Goal: Task Accomplishment & Management: Manage account settings

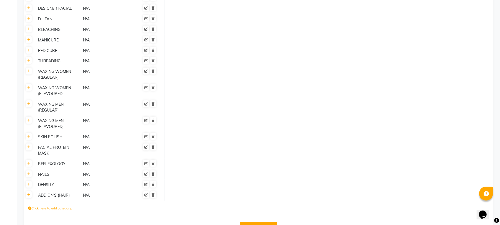
scroll to position [405, 0]
click at [260, 221] on button "Save Changes" at bounding box center [258, 226] width 37 height 11
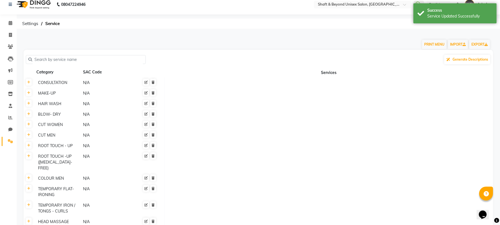
scroll to position [0, 0]
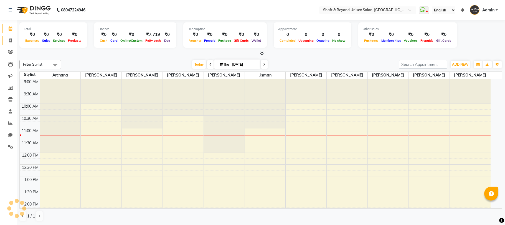
click at [11, 41] on icon at bounding box center [10, 40] width 3 height 4
select select "service"
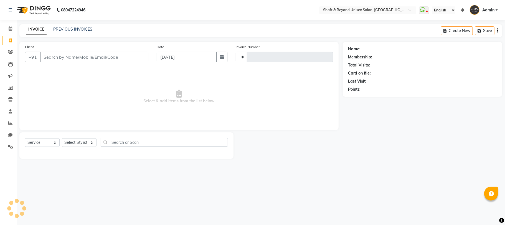
type input "2284"
select select "3878"
click at [87, 53] on input "Client" at bounding box center [94, 57] width 109 height 11
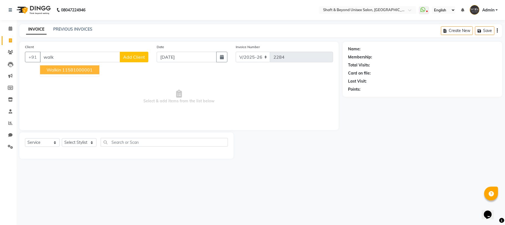
click at [58, 65] on button "walkin 11581000001" at bounding box center [69, 69] width 59 height 9
type input "11581000001"
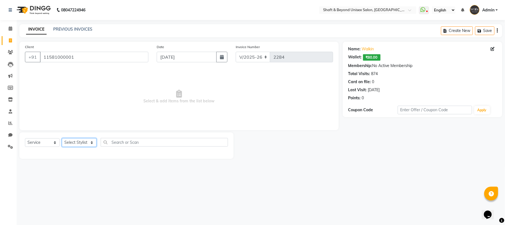
click at [90, 141] on select "Select Stylist Archana Hetal Arora Kalyani ghadshi laxmi Rakhi Rajendra Kadam s…" at bounding box center [79, 142] width 35 height 9
select select "66753"
click at [62, 138] on select "Select Stylist Archana Hetal Arora Kalyani ghadshi laxmi Rakhi Rajendra Kadam s…" at bounding box center [79, 142] width 35 height 9
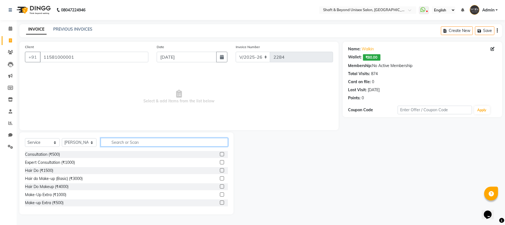
click at [134, 140] on input "text" at bounding box center [164, 142] width 127 height 9
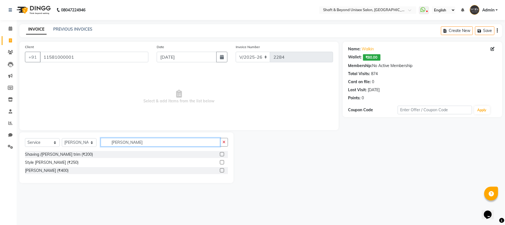
type input "beard"
click at [220, 153] on label at bounding box center [222, 154] width 4 height 4
click at [220, 153] on input "checkbox" at bounding box center [222, 154] width 4 height 4
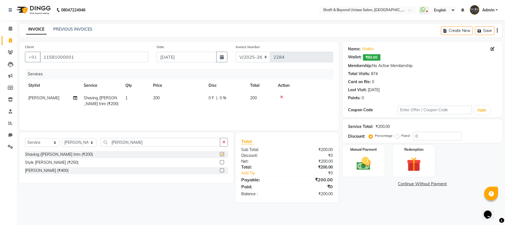
checkbox input "false"
click at [178, 149] on div "Select Service Product Membership Package Voucher Prepaid Gift Card Select Styl…" at bounding box center [126, 144] width 203 height 13
click at [177, 142] on input "beard" at bounding box center [161, 142] width 120 height 9
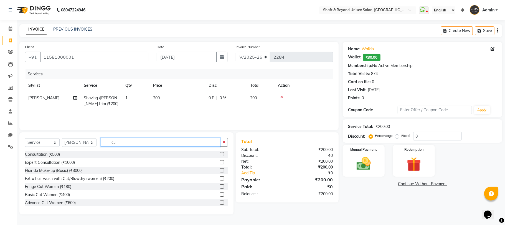
type input "cut"
click at [158, 144] on input "cut" at bounding box center [161, 142] width 120 height 9
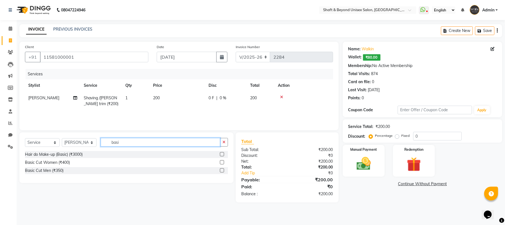
type input "basi"
click at [222, 169] on label at bounding box center [222, 170] width 4 height 4
click at [222, 169] on input "checkbox" at bounding box center [222, 170] width 4 height 4
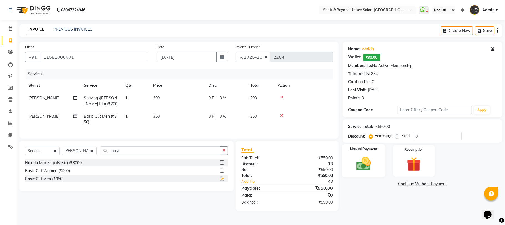
checkbox input "false"
click at [356, 164] on img at bounding box center [364, 163] width 24 height 17
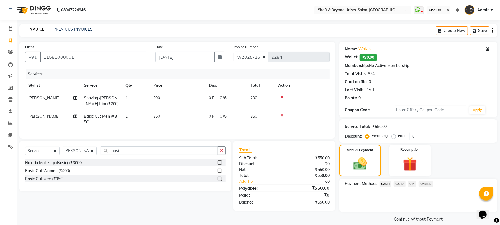
click at [220, 113] on td "0 F | 0 %" at bounding box center [226, 119] width 42 height 18
select select "66753"
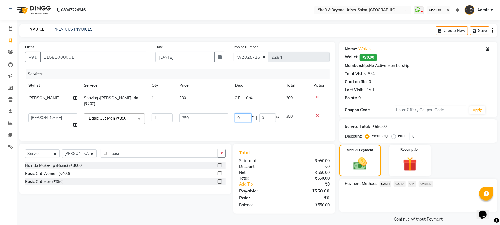
click at [243, 113] on input "0" at bounding box center [243, 117] width 17 height 9
type input "100"
click at [247, 124] on td "100 F | 0 %" at bounding box center [257, 120] width 51 height 21
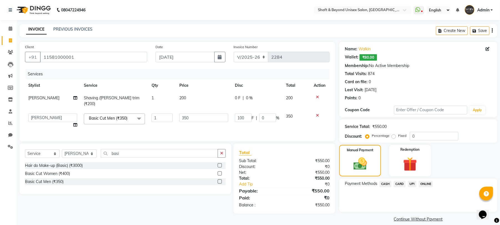
select select "66753"
click at [386, 183] on span "CASH" at bounding box center [385, 183] width 12 height 6
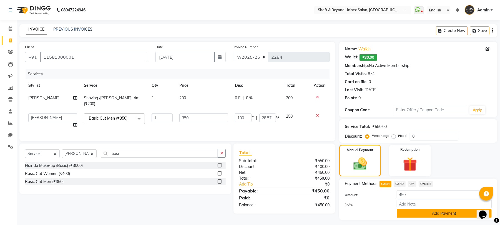
click at [438, 214] on button "Add Payment" at bounding box center [444, 213] width 95 height 9
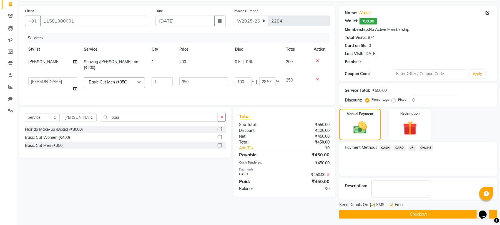
scroll to position [38, 0]
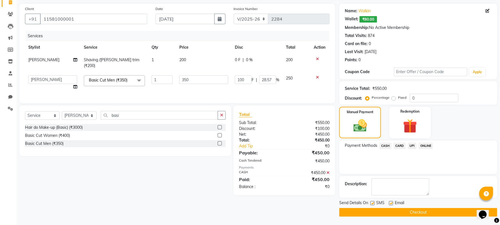
click at [430, 210] on button "Checkout" at bounding box center [418, 212] width 158 height 9
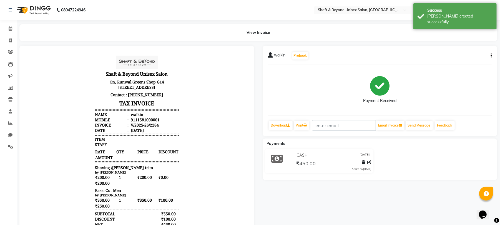
click at [38, 8] on img at bounding box center [33, 10] width 38 height 16
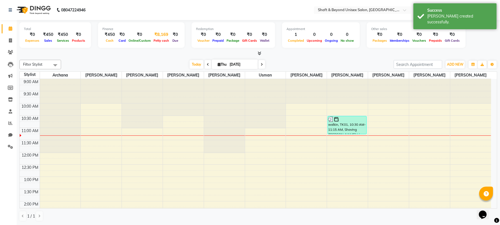
click at [156, 41] on span "Petty cash" at bounding box center [161, 41] width 18 height 4
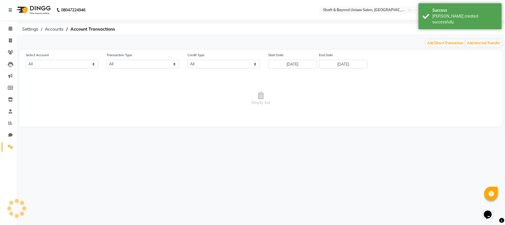
select select "2656"
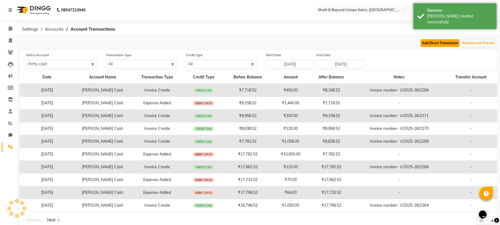
click at [445, 43] on button "Add Direct Transaction" at bounding box center [440, 43] width 39 height 8
select select "direct"
select select "2656"
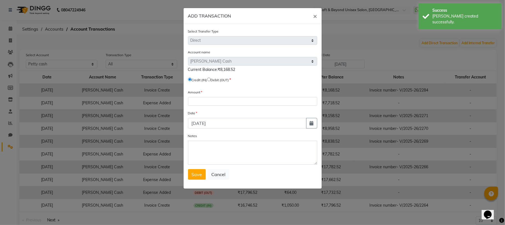
click at [211, 80] on input "radio" at bounding box center [209, 79] width 4 height 4
radio input "true"
drag, startPoint x: 212, startPoint y: 95, endPoint x: 212, endPoint y: 99, distance: 4.4
click at [212, 96] on div "Amount" at bounding box center [252, 97] width 129 height 16
click at [212, 99] on input "number" at bounding box center [252, 101] width 129 height 9
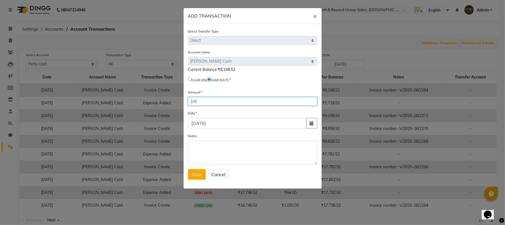
type input "100"
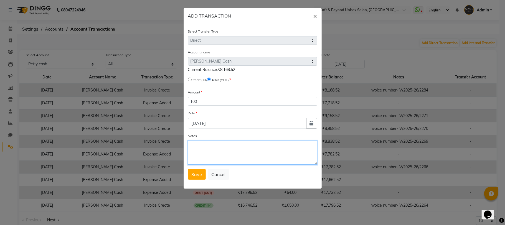
click at [209, 153] on textarea "Notes" at bounding box center [252, 152] width 129 height 24
type textarea "taken"
click at [188, 176] on div "Select Transfer Type Select Direct Internal Account name Select Petty Cash Curr…" at bounding box center [253, 106] width 138 height 164
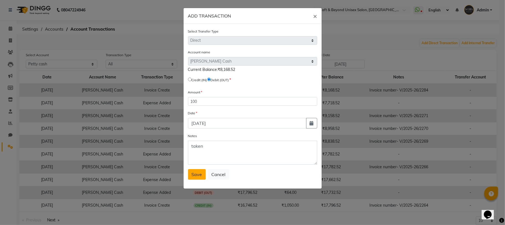
click at [197, 177] on button "Save" at bounding box center [197, 174] width 18 height 11
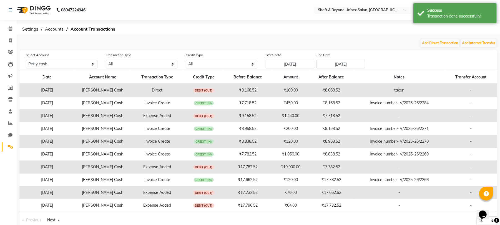
click at [34, 7] on img at bounding box center [33, 10] width 38 height 16
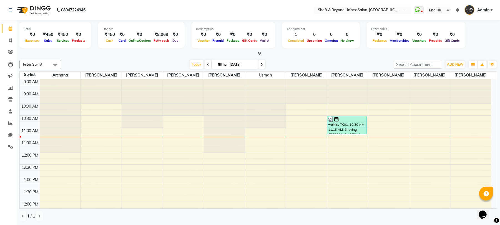
click at [42, 7] on img at bounding box center [33, 10] width 38 height 16
click at [11, 54] on icon at bounding box center [10, 52] width 5 height 4
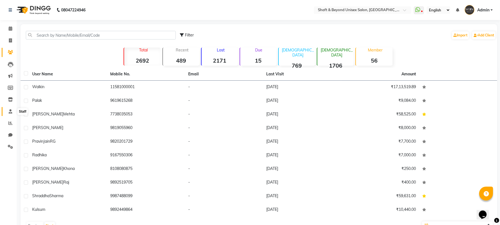
click at [9, 112] on icon at bounding box center [11, 111] width 4 height 4
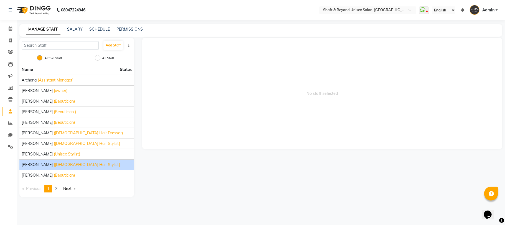
click at [37, 165] on span "[PERSON_NAME]" at bounding box center [37, 165] width 31 height 6
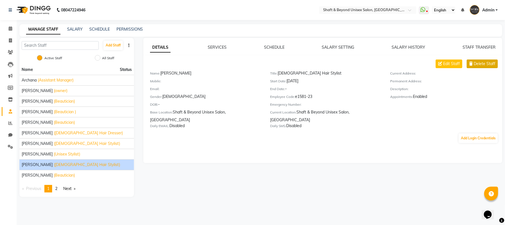
click at [492, 66] on span "Delete Staff" at bounding box center [485, 64] width 22 height 6
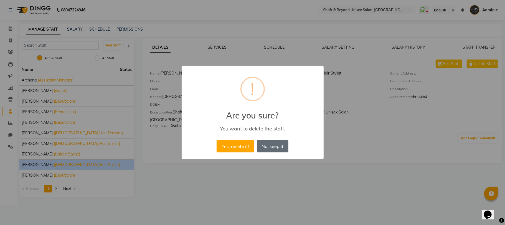
click at [275, 147] on button "No, keep it" at bounding box center [273, 146] width 32 height 12
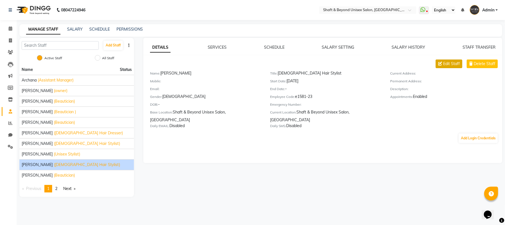
click at [441, 65] on icon at bounding box center [441, 64] width 4 height 4
select select "[DEMOGRAPHIC_DATA]"
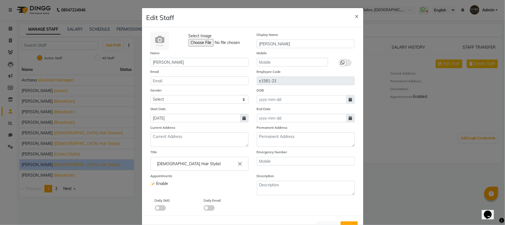
click at [349, 117] on icon at bounding box center [350, 118] width 3 height 4
select select "9"
select select "2025"
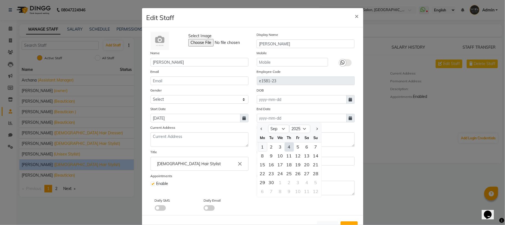
click at [261, 147] on div "1" at bounding box center [262, 146] width 9 height 9
type input "[DATE]"
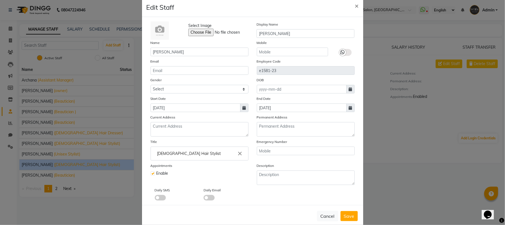
scroll to position [20, 0]
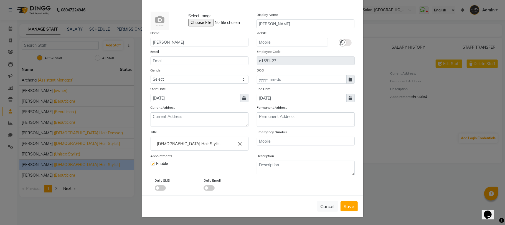
click at [344, 206] on span "Save" at bounding box center [349, 206] width 11 height 6
select select
checkbox input "false"
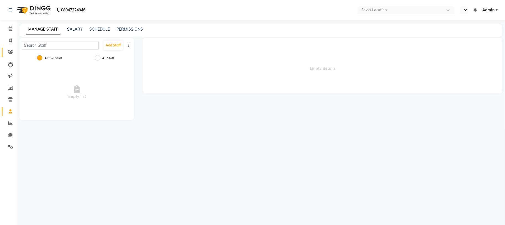
select select "en"
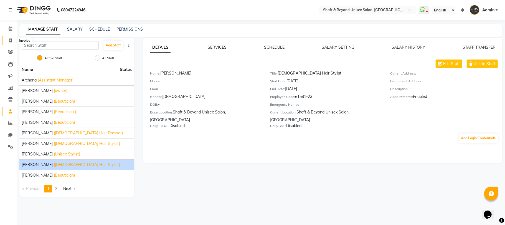
click at [7, 41] on span at bounding box center [11, 40] width 10 height 6
select select "service"
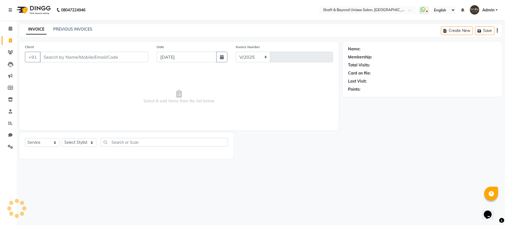
select select "3878"
type input "2285"
click at [12, 27] on span at bounding box center [11, 29] width 10 height 6
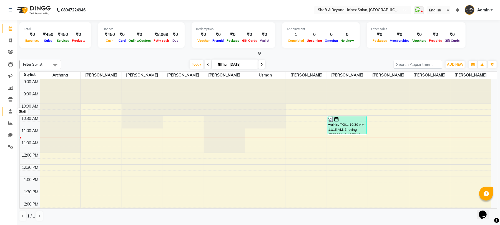
click at [7, 110] on span at bounding box center [11, 111] width 10 height 6
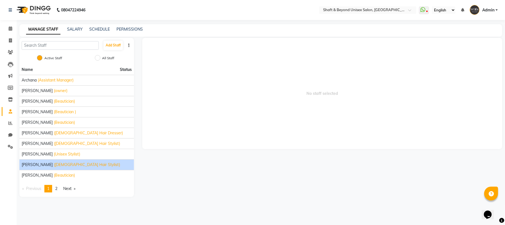
click at [46, 165] on span "[PERSON_NAME]" at bounding box center [37, 165] width 31 height 6
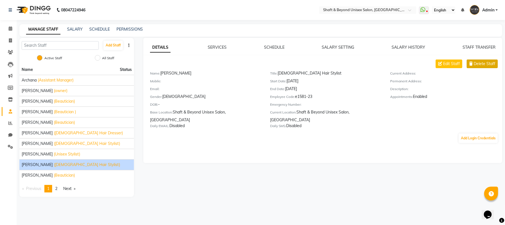
click at [484, 61] on span "Delete Staff" at bounding box center [485, 64] width 22 height 6
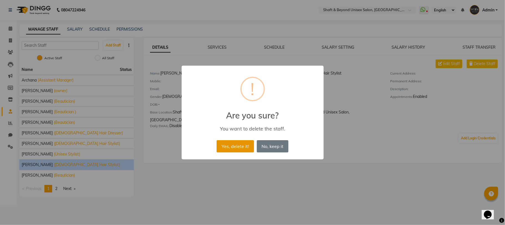
click at [225, 149] on button "Yes, delete it!" at bounding box center [235, 146] width 37 height 12
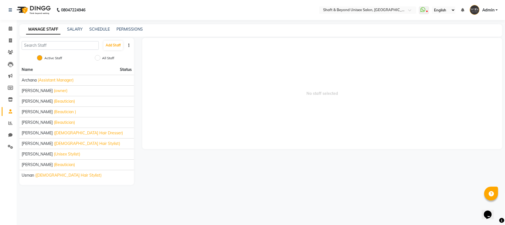
click at [54, 28] on link "MANAGE STAFF" at bounding box center [43, 29] width 34 height 10
click at [9, 29] on icon at bounding box center [11, 28] width 4 height 4
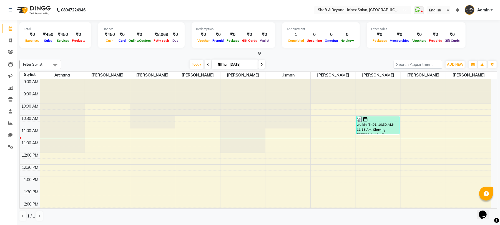
click at [29, 1] on nav "08047224946 Select Location × Shaft & Beyond Unisex Salon, [GEOGRAPHIC_DATA] Wh…" at bounding box center [250, 10] width 500 height 20
click at [31, 4] on img at bounding box center [33, 10] width 38 height 16
click at [33, 8] on img at bounding box center [33, 10] width 38 height 16
click at [8, 40] on span at bounding box center [11, 40] width 10 height 6
select select "service"
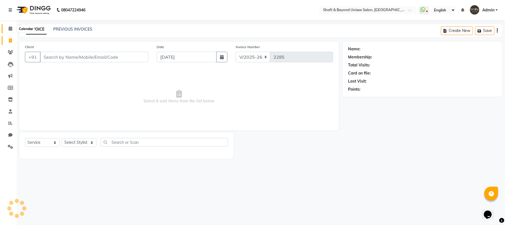
click at [9, 26] on icon at bounding box center [11, 28] width 4 height 4
